Goal: Transaction & Acquisition: Purchase product/service

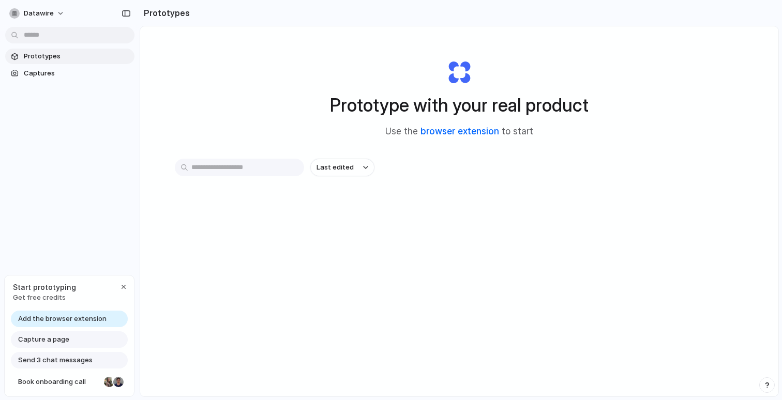
click at [447, 133] on link "browser extension" at bounding box center [459, 131] width 79 height 10
click at [339, 170] on span "Last edited" at bounding box center [334, 167] width 37 height 10
click at [189, 232] on div "Last edited Last created Alphabetical" at bounding box center [391, 200] width 782 height 400
click at [121, 286] on div "button" at bounding box center [123, 287] width 8 height 8
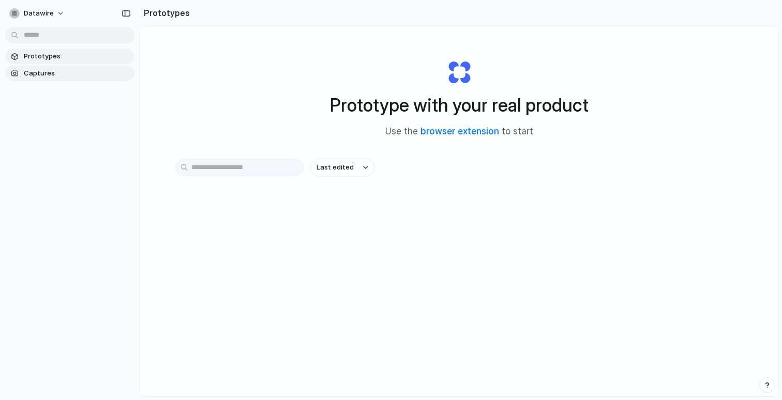
click at [57, 67] on link "Captures" at bounding box center [69, 74] width 129 height 16
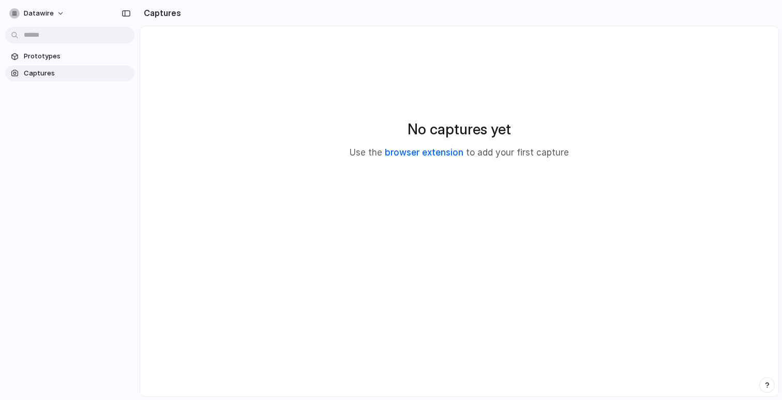
click at [413, 152] on link "browser extension" at bounding box center [424, 152] width 79 height 10
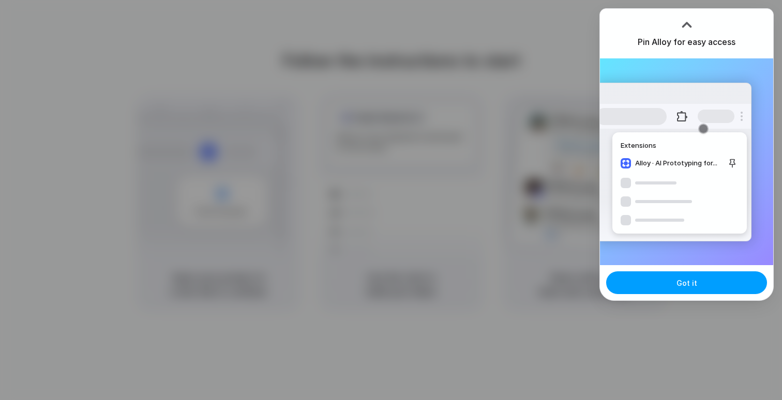
click at [695, 292] on button "Got it" at bounding box center [686, 282] width 161 height 23
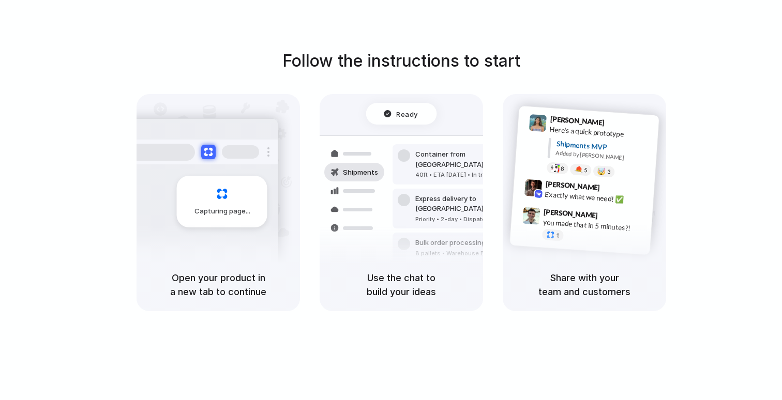
click at [205, 218] on div "Capturing page" at bounding box center [222, 202] width 90 height 52
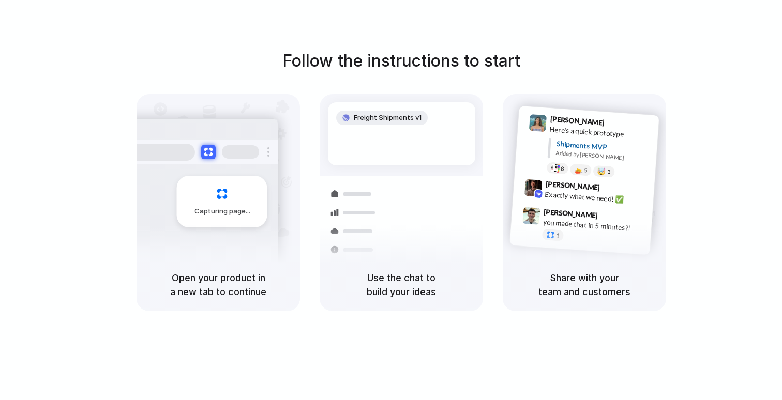
click at [385, 161] on div "Freight Shipments v1" at bounding box center [401, 133] width 147 height 63
click at [597, 202] on div "Exactly what we need! ✅" at bounding box center [595, 198] width 103 height 18
click at [350, 123] on div "Freight Shipments v1" at bounding box center [381, 118] width 91 height 14
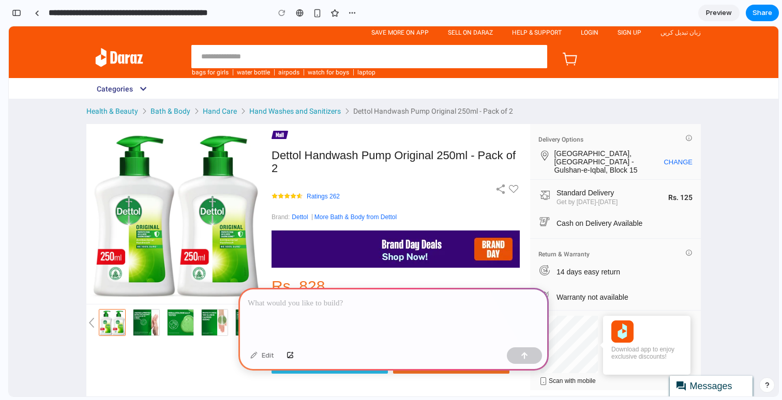
click at [343, 309] on div at bounding box center [393, 315] width 310 height 55
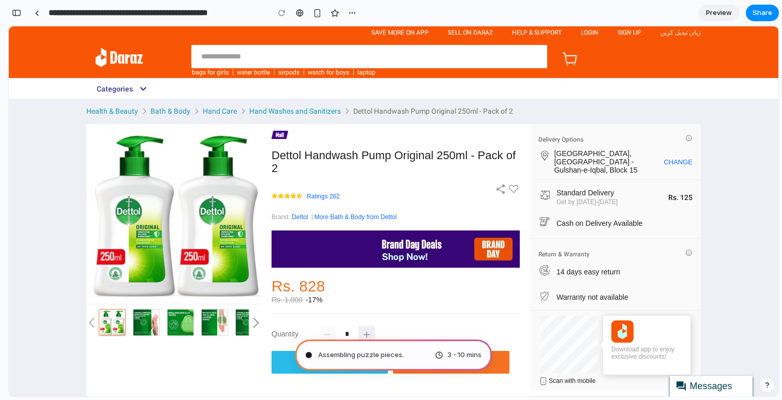
type input "**********"
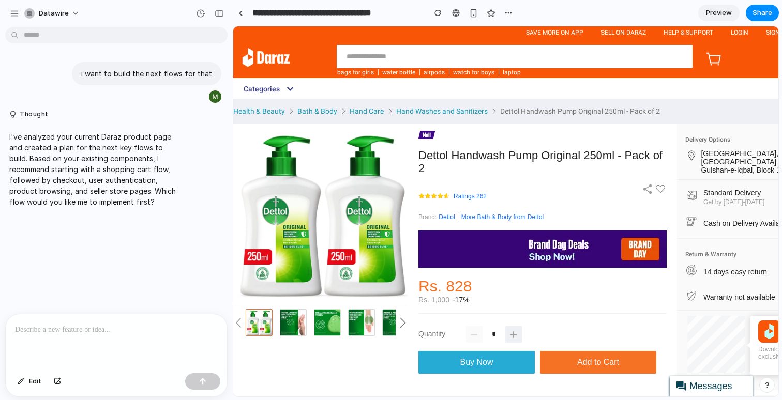
click at [485, 356] on button "Buy Now" at bounding box center [476, 362] width 116 height 23
click at [385, 199] on img at bounding box center [322, 213] width 171 height 171
click at [448, 244] on img at bounding box center [542, 249] width 248 height 37
click at [488, 358] on span "Buy Now" at bounding box center [476, 362] width 33 height 9
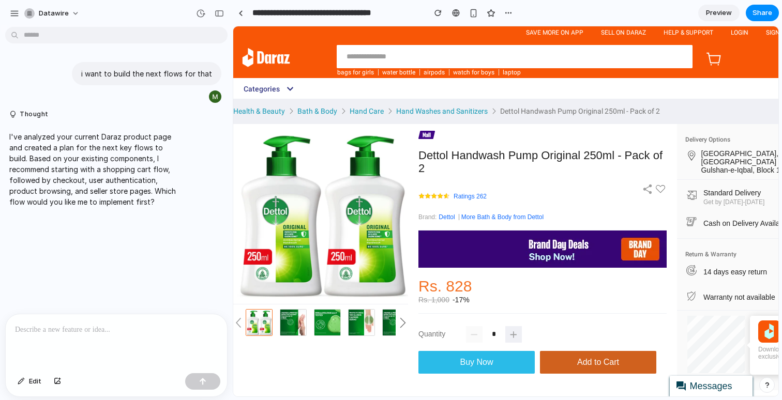
click at [578, 358] on span "Add to Cart" at bounding box center [598, 362] width 42 height 9
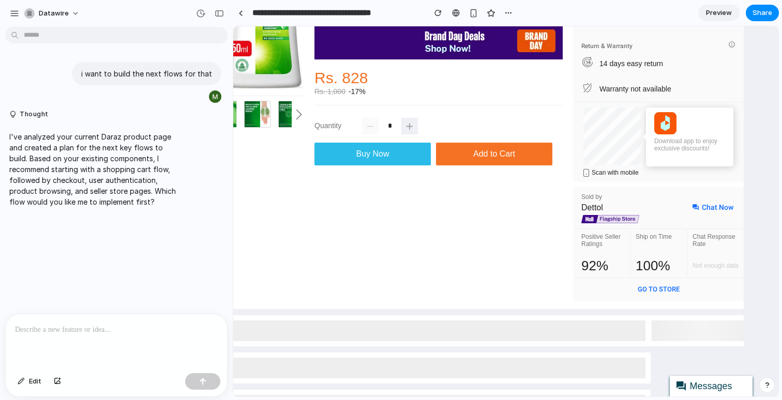
scroll to position [208, 0]
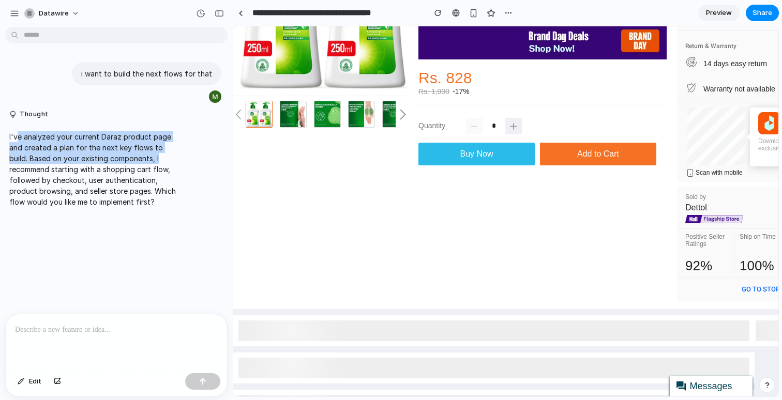
drag, startPoint x: 17, startPoint y: 138, endPoint x: 190, endPoint y: 155, distance: 174.0
click at [190, 155] on div "I've analyzed your current Daraz product page and created a plan for the next k…" at bounding box center [113, 169] width 216 height 88
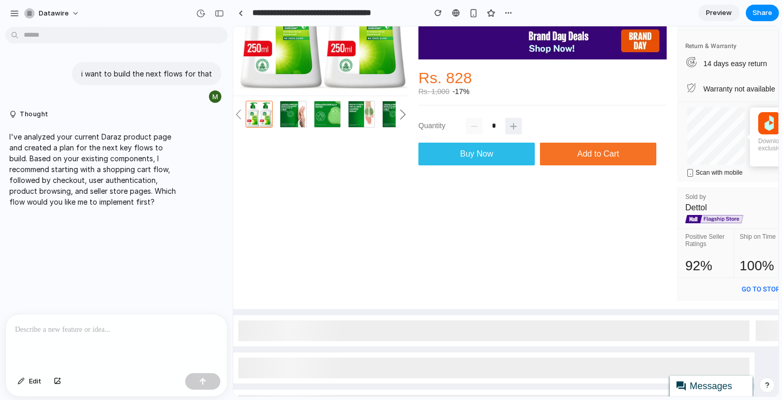
click at [69, 327] on p at bounding box center [116, 330] width 203 height 12
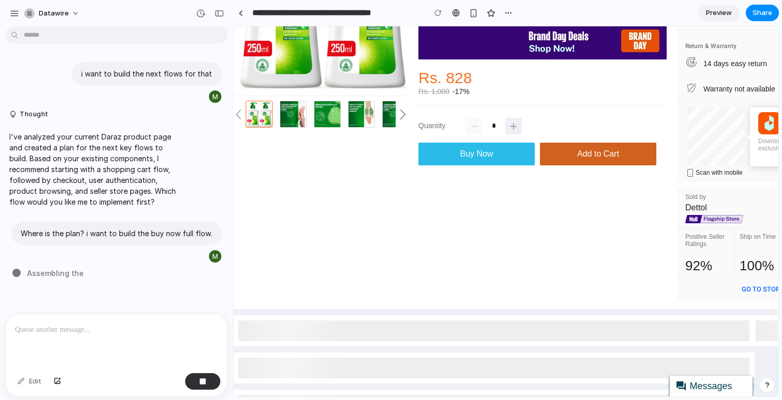
drag, startPoint x: 496, startPoint y: 139, endPoint x: 554, endPoint y: 135, distance: 57.5
click at [497, 143] on button "Buy Now" at bounding box center [476, 154] width 116 height 23
click at [589, 149] on span "Add to Cart" at bounding box center [598, 153] width 42 height 9
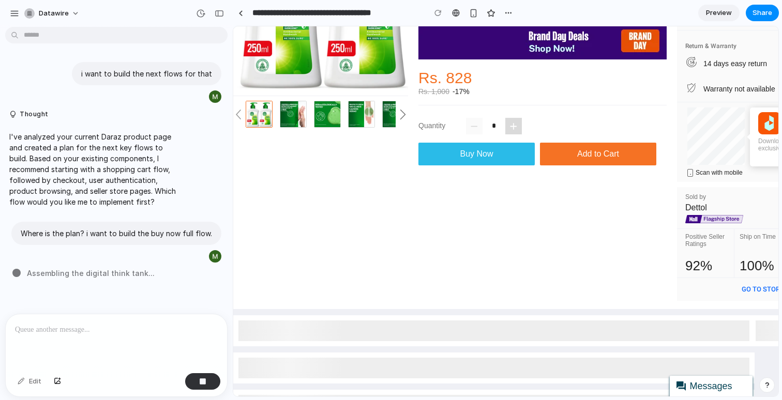
click at [511, 120] on icon at bounding box center [513, 126] width 6 height 13
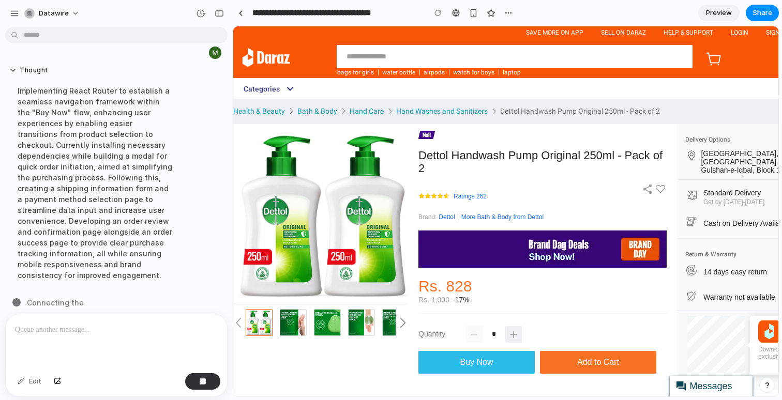
scroll to position [215, 0]
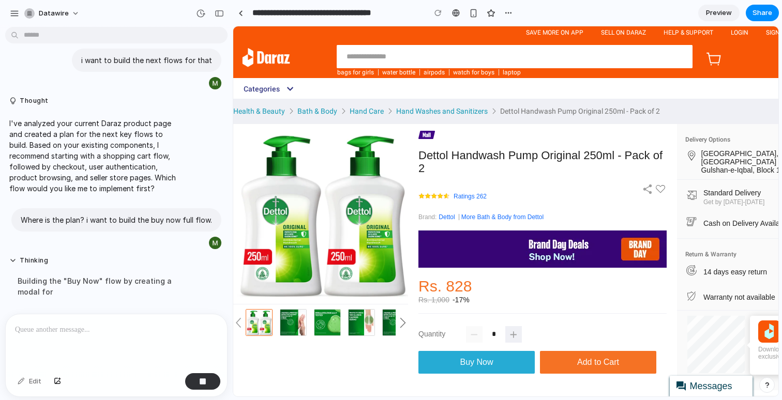
click at [460, 358] on span "Buy Now" at bounding box center [476, 362] width 33 height 9
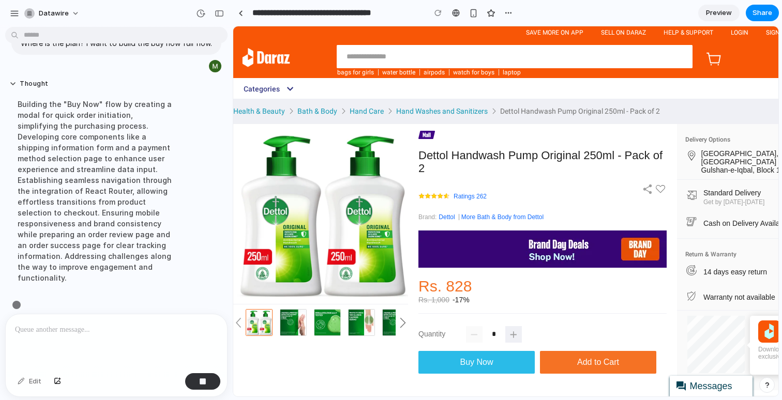
scroll to position [193, 0]
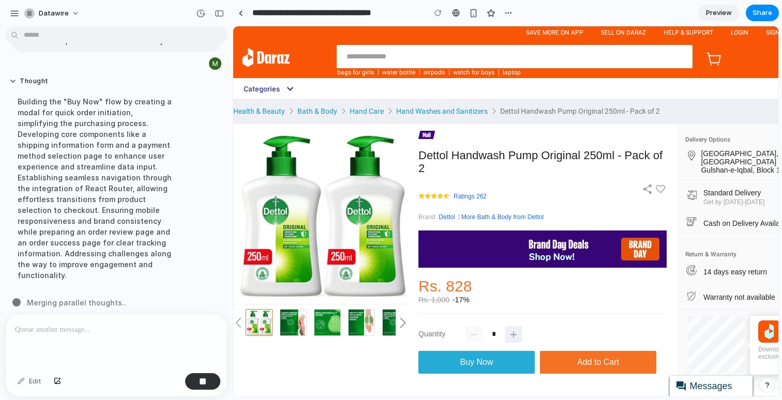
click at [480, 358] on span "Buy Now" at bounding box center [476, 362] width 33 height 9
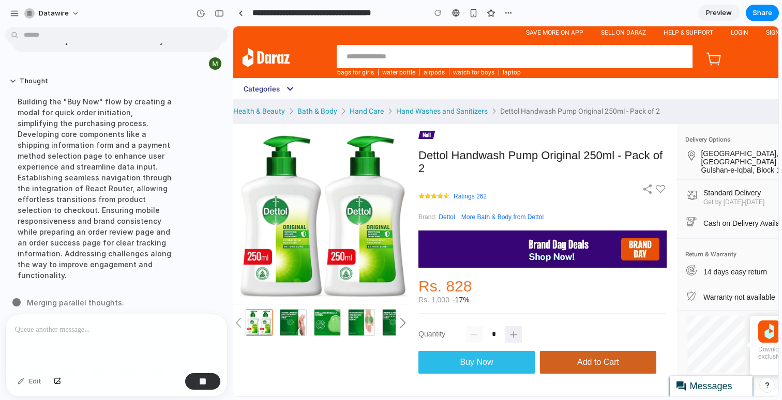
click at [585, 358] on span "Add to Cart" at bounding box center [598, 362] width 42 height 9
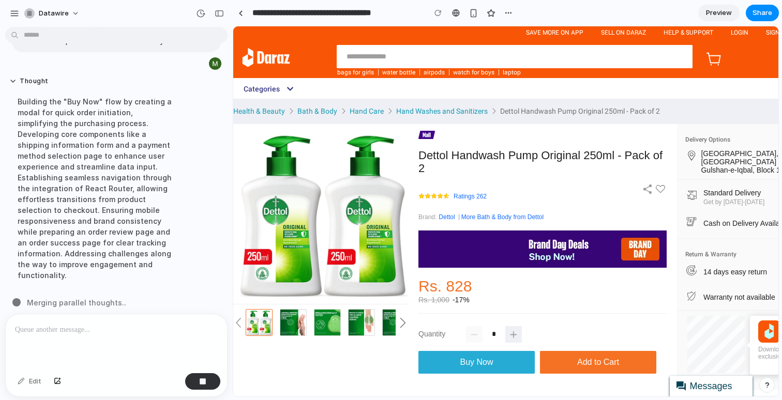
click at [485, 353] on button "Buy Now" at bounding box center [476, 362] width 116 height 23
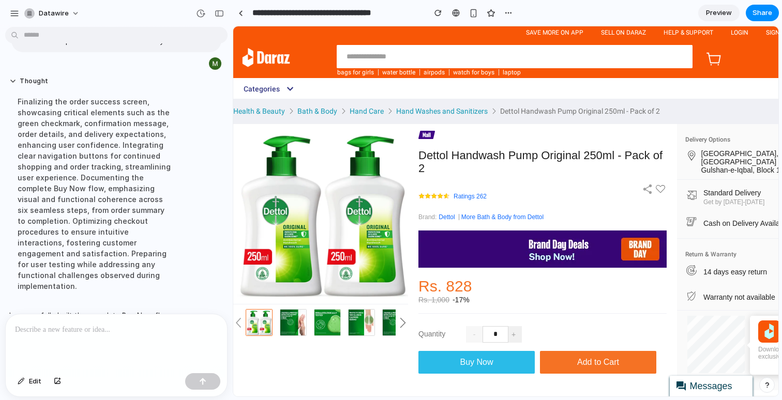
scroll to position [312, 0]
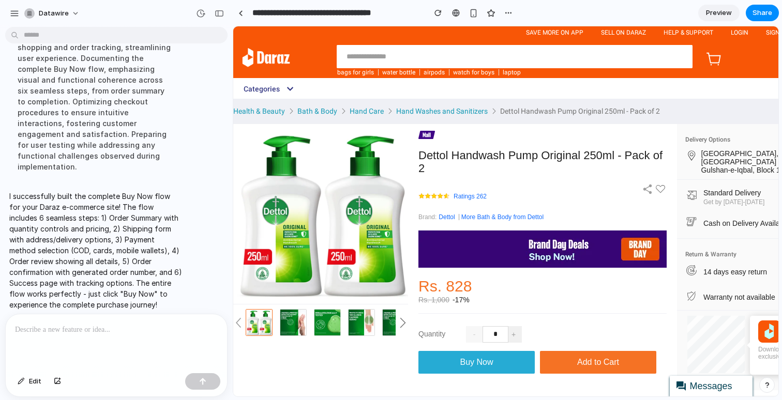
click at [468, 351] on button "Buy Now" at bounding box center [476, 362] width 116 height 23
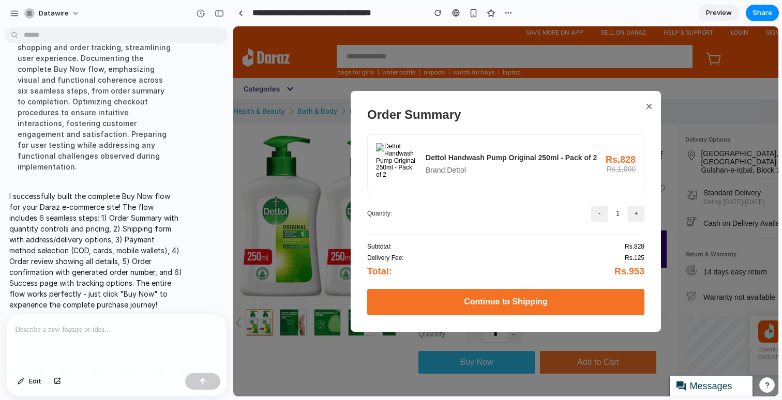
click at [447, 154] on h3 "Dettol Handwash Pump Original 250ml - Pack of 2" at bounding box center [515, 158] width 180 height 8
click at [396, 169] on img at bounding box center [396, 163] width 41 height 41
click at [395, 206] on div "Quantity: - 1 +" at bounding box center [505, 214] width 277 height 17
click at [628, 211] on button "+" at bounding box center [636, 214] width 17 height 17
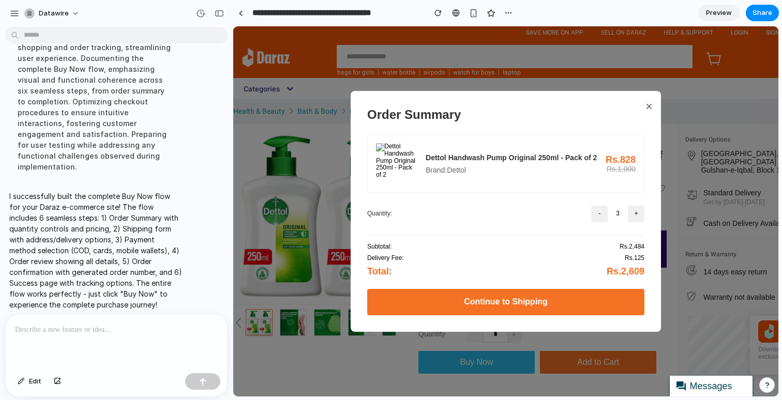
click at [628, 211] on button "+" at bounding box center [636, 214] width 17 height 17
click at [489, 301] on button "Continue to Shipping" at bounding box center [505, 302] width 277 height 26
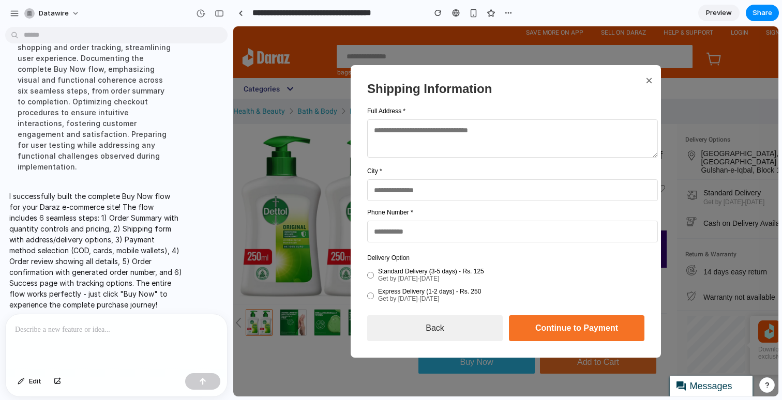
click at [431, 138] on textarea at bounding box center [512, 138] width 290 height 38
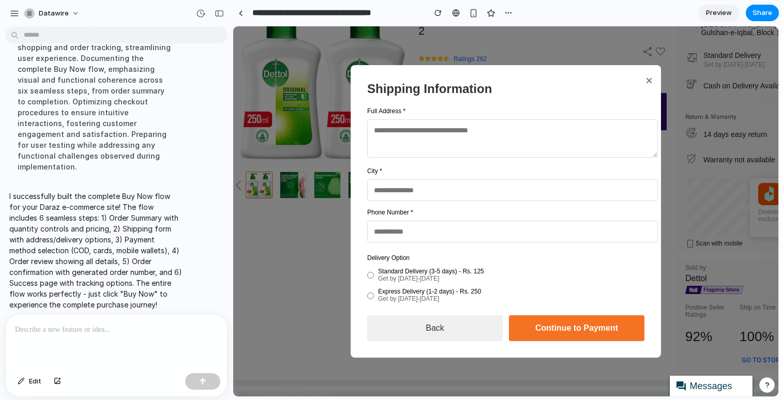
scroll to position [19, 0]
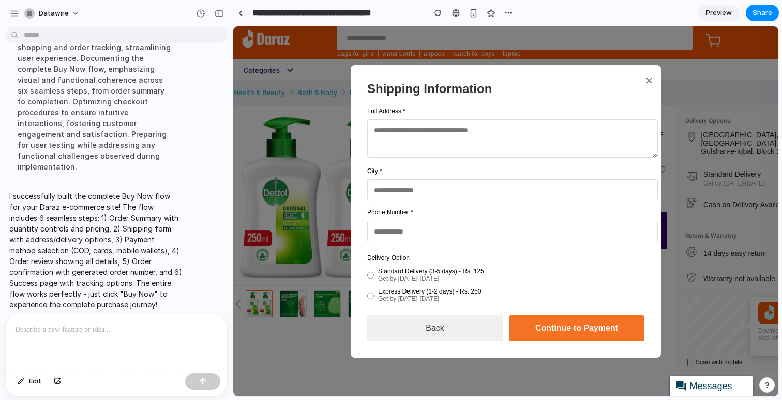
click at [388, 333] on button "Back" at bounding box center [434, 328] width 135 height 26
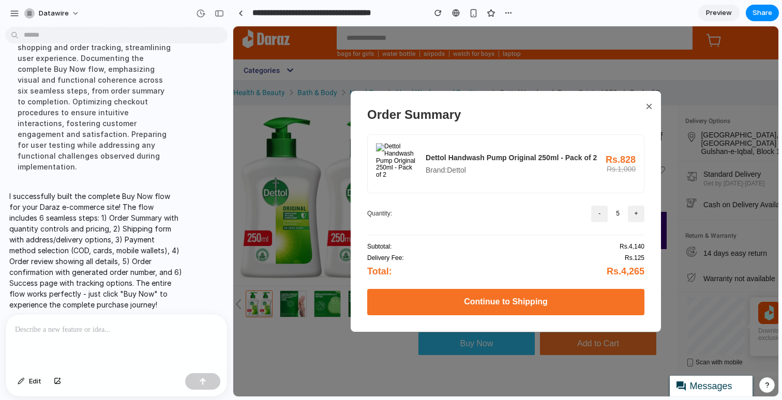
click at [645, 102] on button "×" at bounding box center [648, 106] width 7 height 14
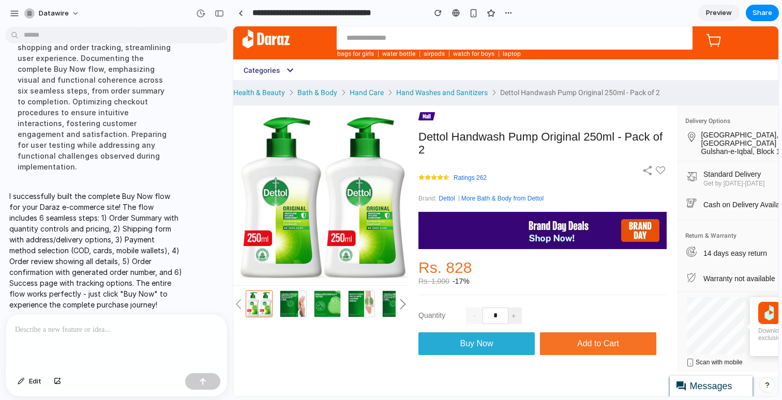
click at [473, 339] on span "Buy Now" at bounding box center [476, 343] width 33 height 9
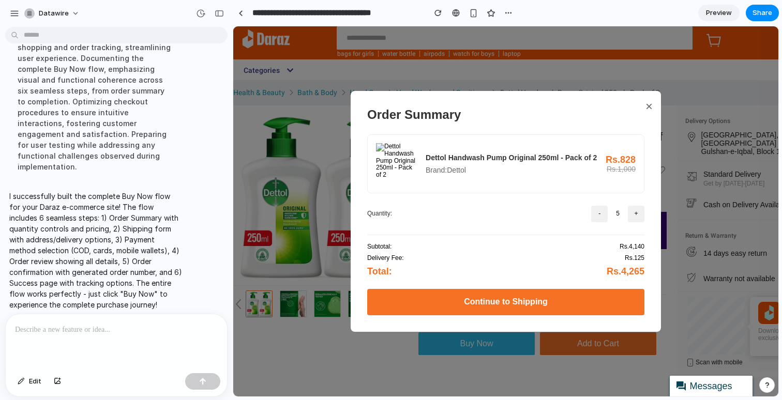
click at [552, 298] on button "Continue to Shipping" at bounding box center [505, 302] width 277 height 26
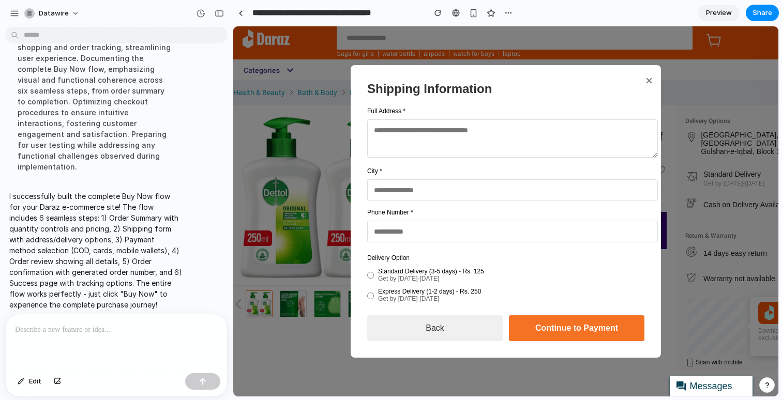
click at [564, 322] on button "Continue to Payment" at bounding box center [576, 328] width 135 height 26
click at [423, 136] on textarea at bounding box center [512, 138] width 290 height 38
type textarea "******"
click at [395, 188] on input "text" at bounding box center [512, 190] width 290 height 22
type input "******"
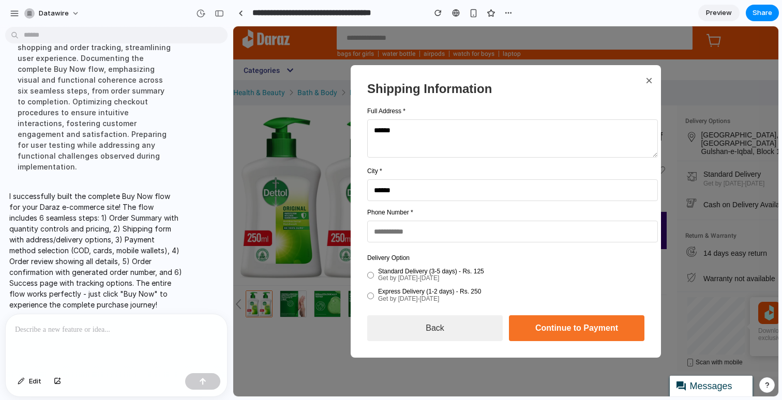
click at [388, 231] on input "tel" at bounding box center [512, 232] width 290 height 22
type input "**********"
click at [574, 320] on button "Continue to Payment" at bounding box center [576, 328] width 135 height 26
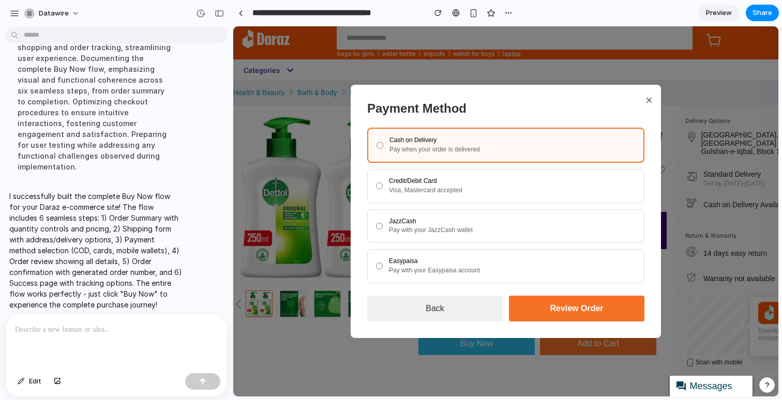
click at [577, 304] on button "Review Order" at bounding box center [576, 309] width 135 height 26
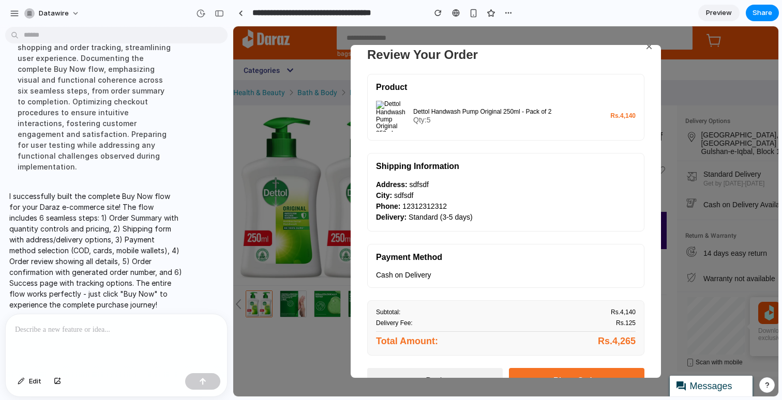
scroll to position [47, 0]
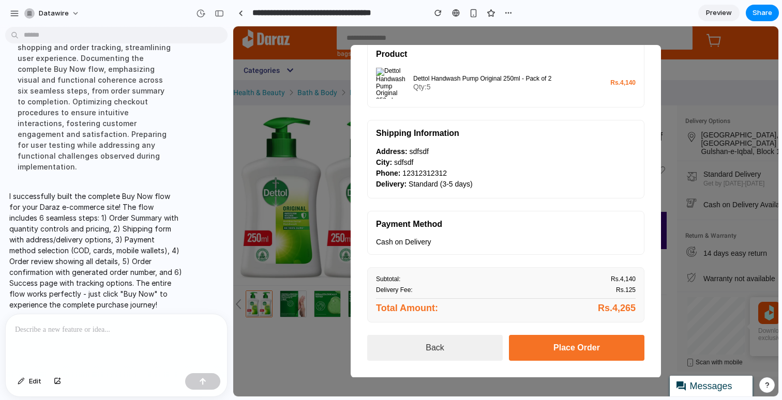
click at [592, 339] on button "Place Order" at bounding box center [576, 348] width 135 height 26
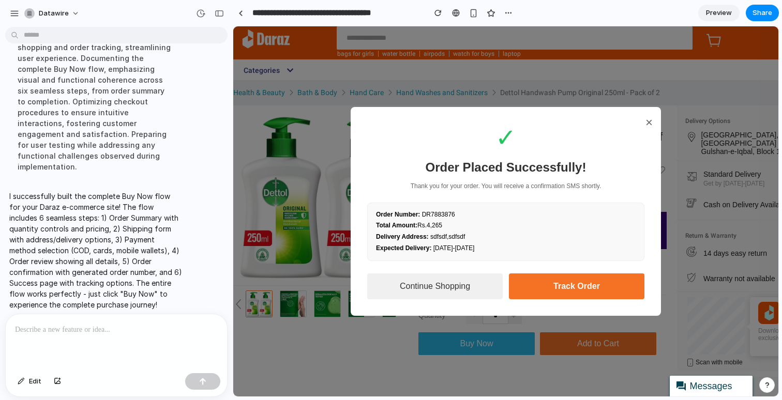
click at [580, 276] on button "Track Order" at bounding box center [576, 286] width 135 height 26
click at [722, 14] on span "Preview" at bounding box center [719, 13] width 26 height 10
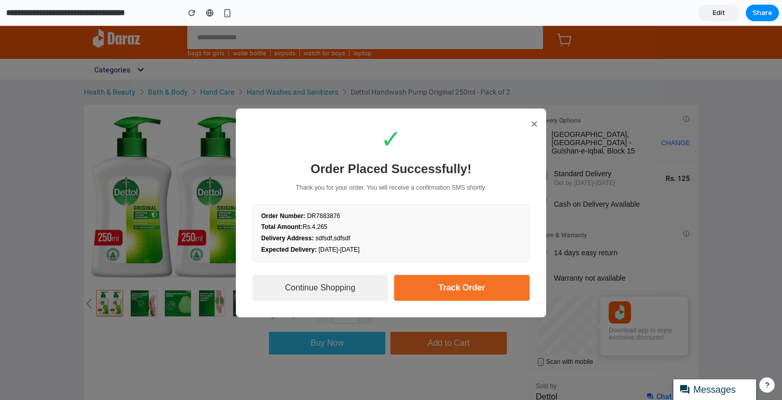
drag, startPoint x: 536, startPoint y: 116, endPoint x: 545, endPoint y: 114, distance: 9.5
click at [536, 116] on div "✓ Order Placed Successfully! Thank you for your order. You will receive a confi…" at bounding box center [391, 213] width 310 height 209
click at [771, 16] on button "Share" at bounding box center [761, 13] width 33 height 17
click at [722, 113] on div "button" at bounding box center [721, 110] width 8 height 8
click at [262, 14] on div "Share ' Dettol Handwash Pump 250ml Flow Design ' Muhammad Hamza Creator Anyone …" at bounding box center [391, 200] width 782 height 400
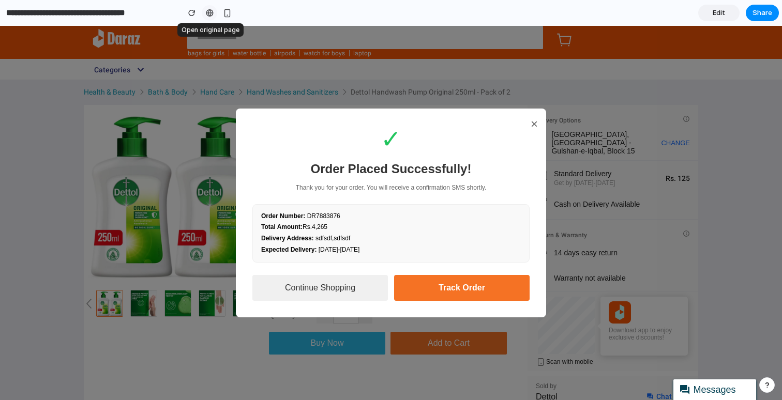
click at [207, 13] on div at bounding box center [210, 13] width 8 height 8
click at [228, 11] on div "button" at bounding box center [227, 13] width 9 height 9
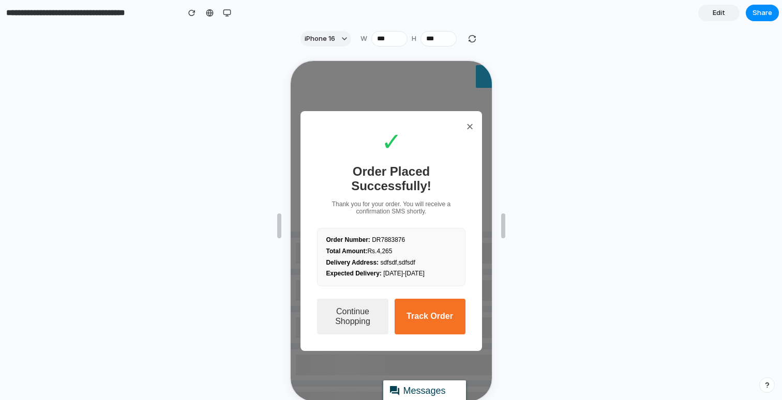
scroll to position [318, 0]
click at [348, 315] on button "Continue Shopping" at bounding box center [350, 316] width 71 height 36
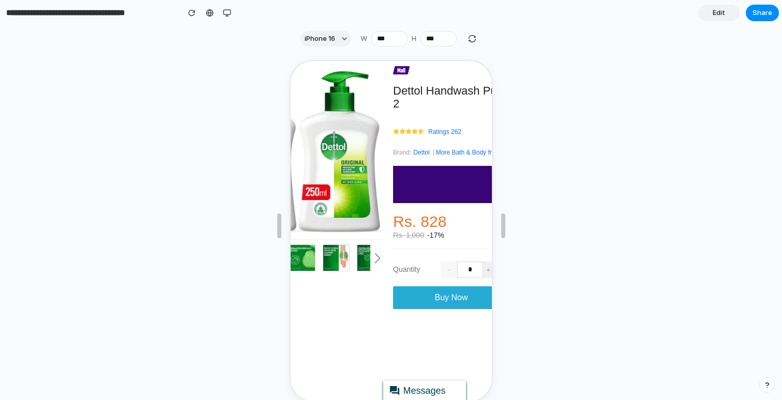
scroll to position [99, 87]
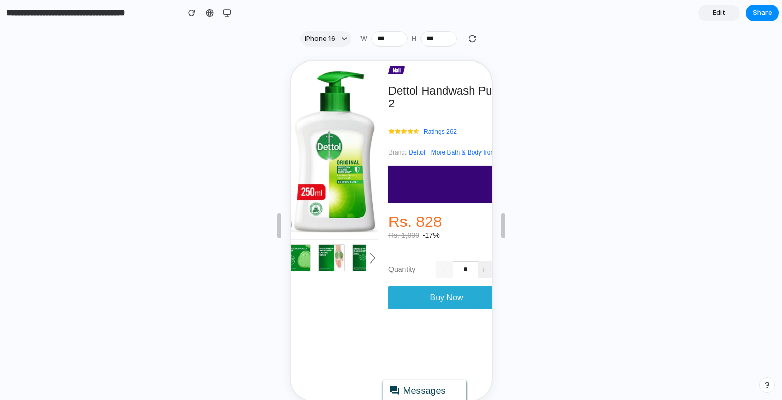
click at [431, 292] on span "Buy Now" at bounding box center [444, 296] width 33 height 9
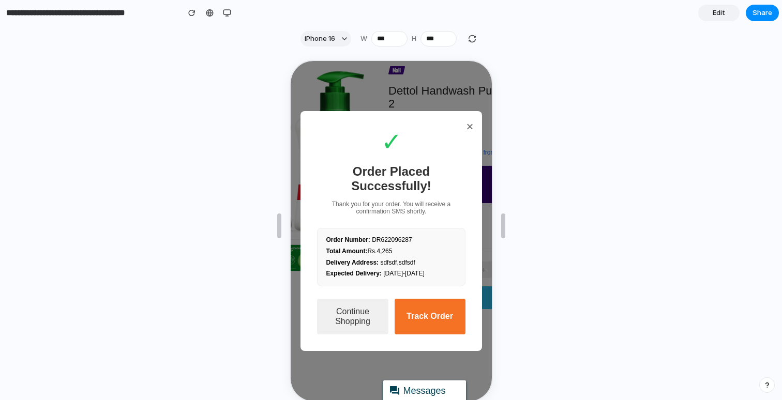
click at [465, 119] on button "×" at bounding box center [468, 125] width 7 height 14
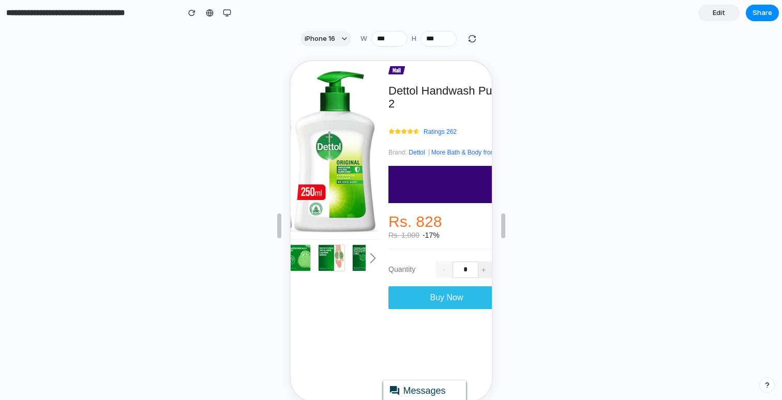
click at [603, 88] on div at bounding box center [391, 226] width 782 height 348
click at [229, 11] on div "button" at bounding box center [227, 13] width 8 height 8
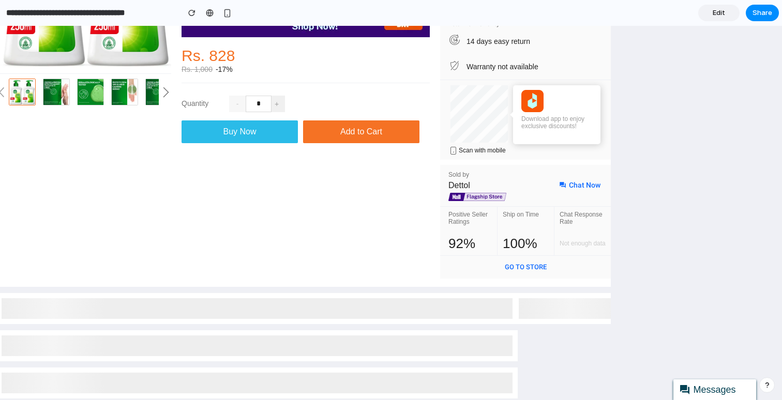
scroll to position [0, 87]
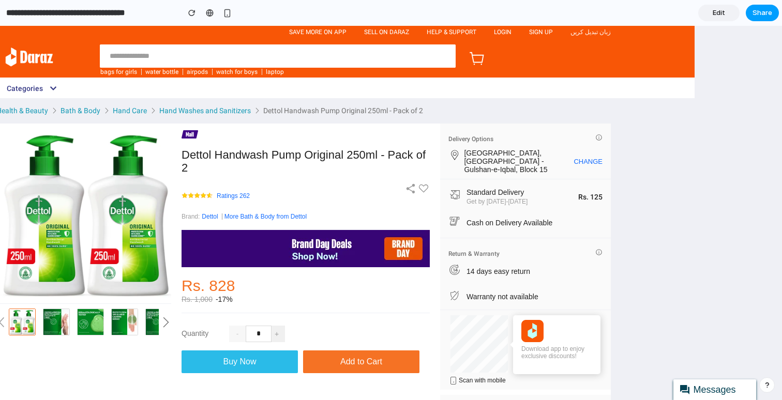
click at [760, 16] on span "Share" at bounding box center [762, 13] width 20 height 10
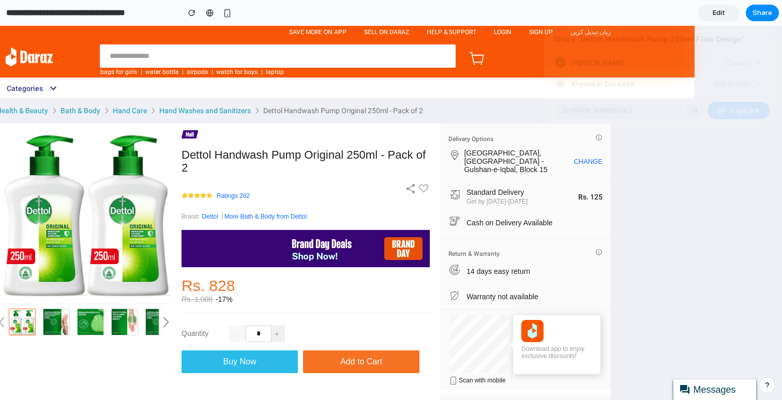
click at [699, 205] on div "Share ' Dettol Handwash Pump 250ml Flow Design ' Muhammad Hamza Creator Anyone …" at bounding box center [391, 200] width 782 height 400
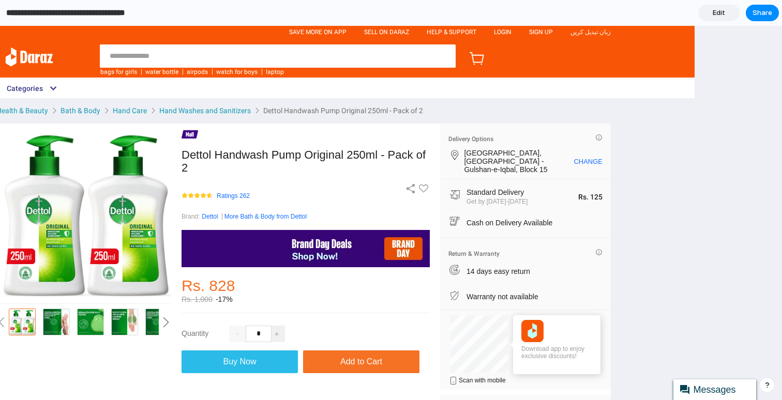
click at [77, 13] on input "**********" at bounding box center [90, 13] width 172 height 19
click at [708, 9] on link "Edit" at bounding box center [718, 13] width 41 height 17
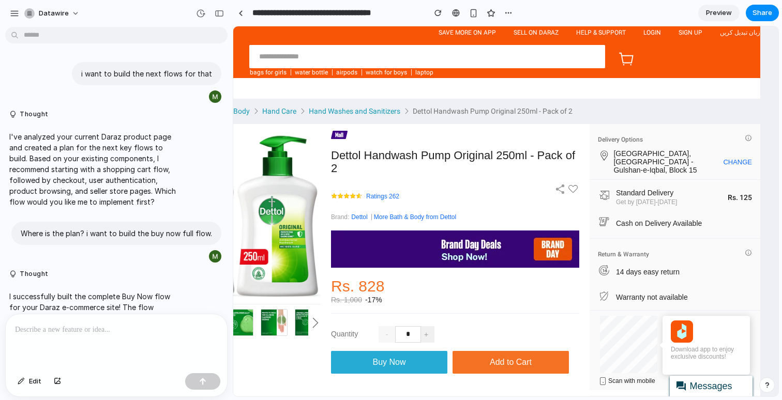
click at [371, 351] on button "Buy Now" at bounding box center [389, 362] width 116 height 23
